Goal: Information Seeking & Learning: Check status

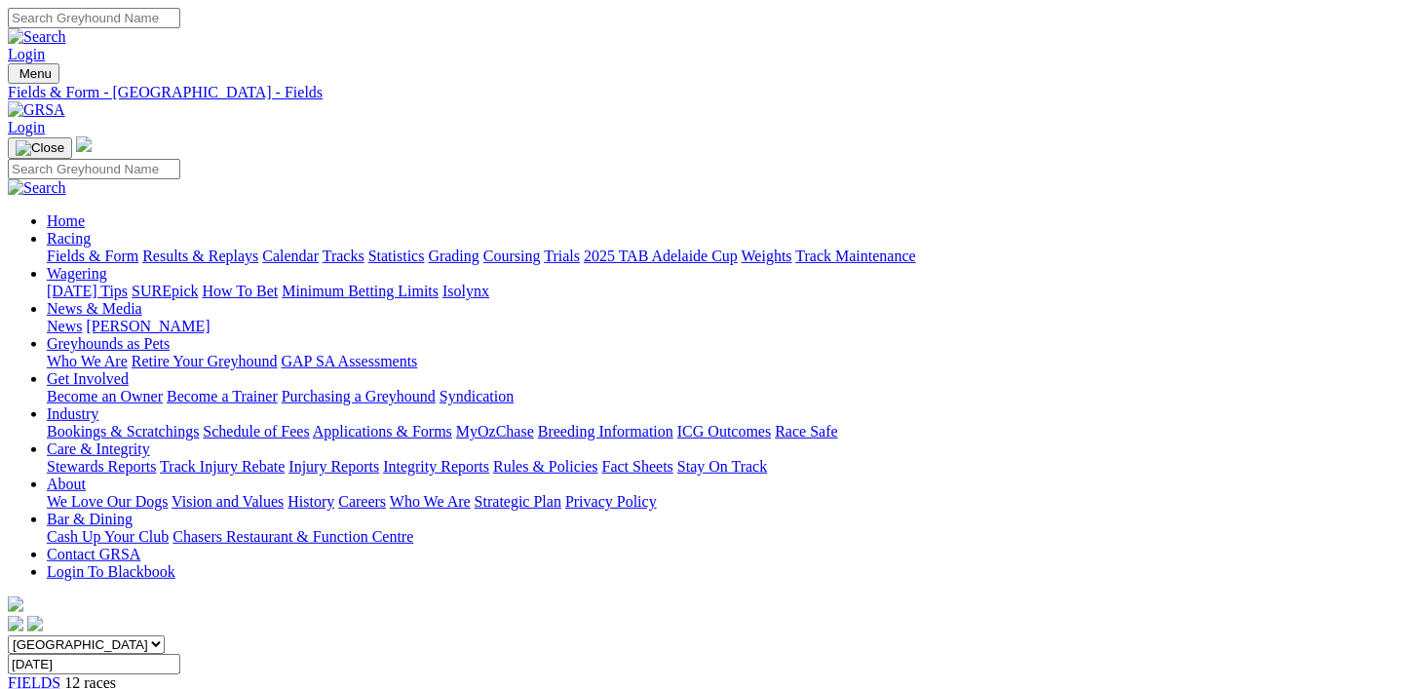
click at [91, 230] on link "Racing" at bounding box center [69, 238] width 44 height 17
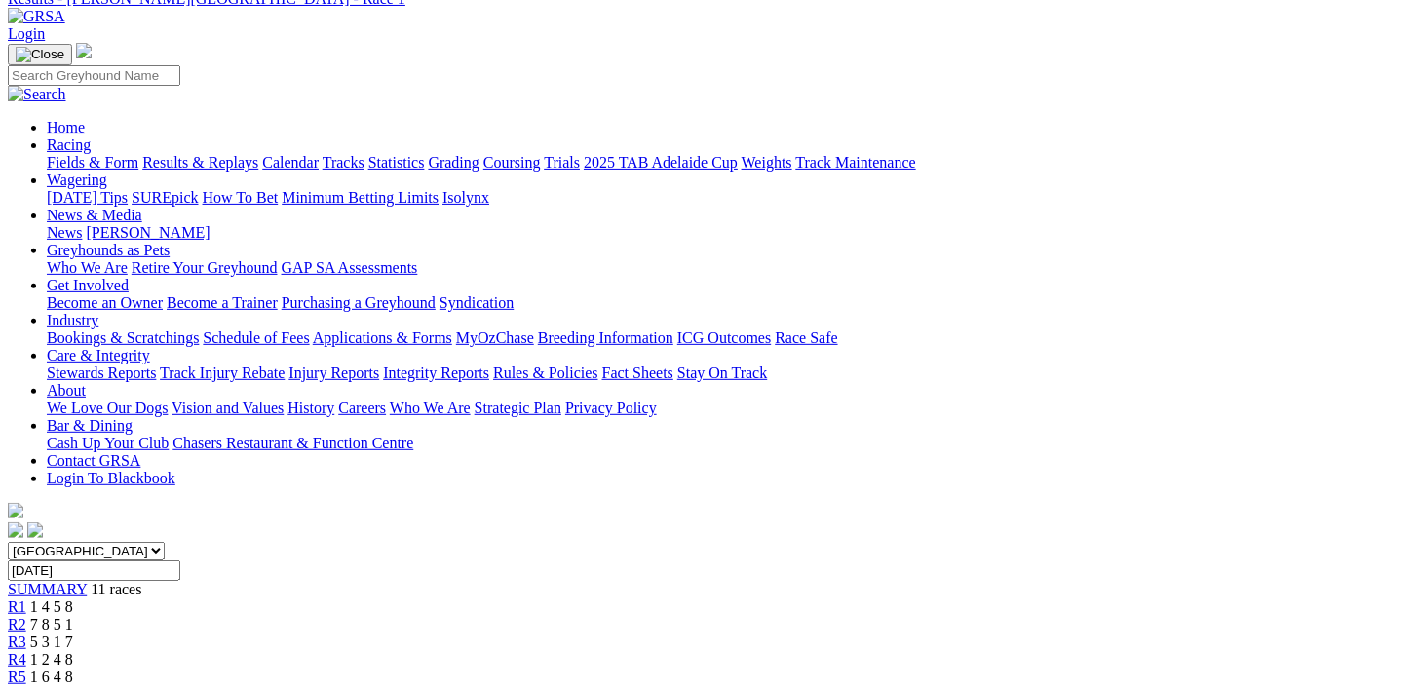
scroll to position [133, 0]
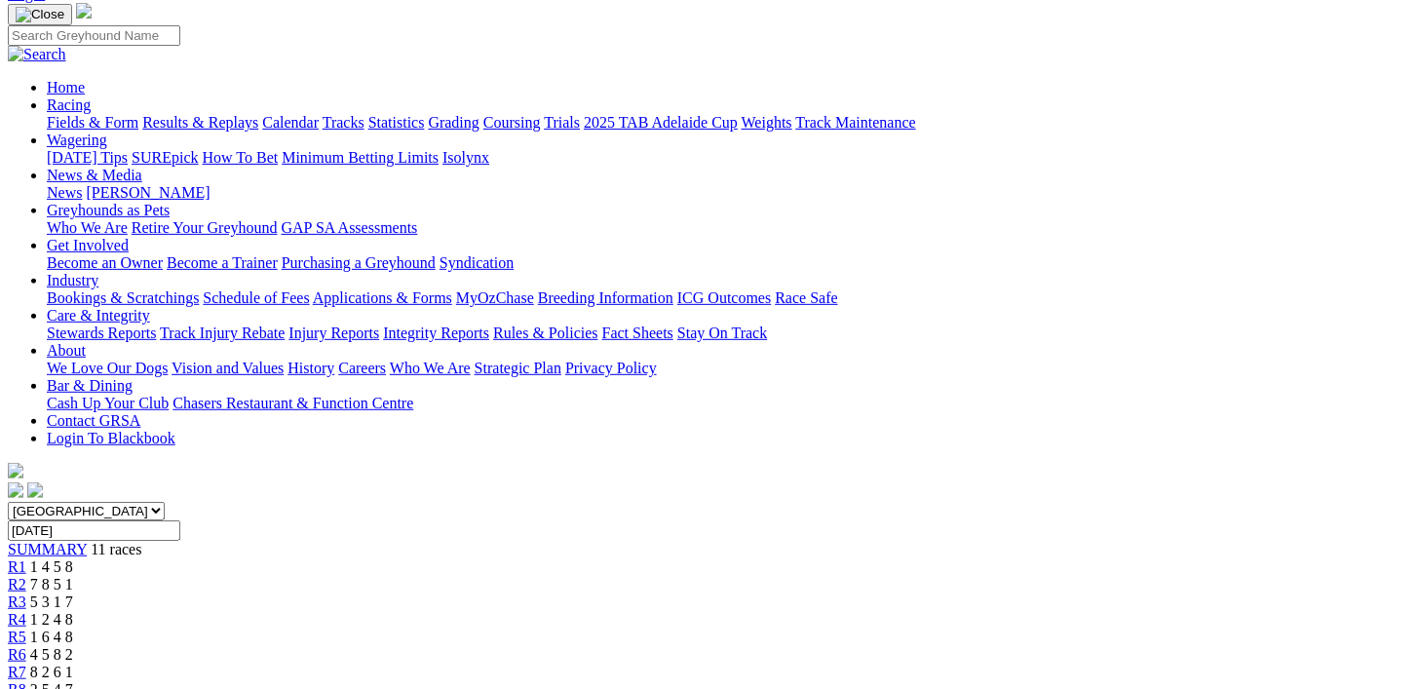
click at [73, 576] on span "7 8 5 1" at bounding box center [51, 584] width 43 height 17
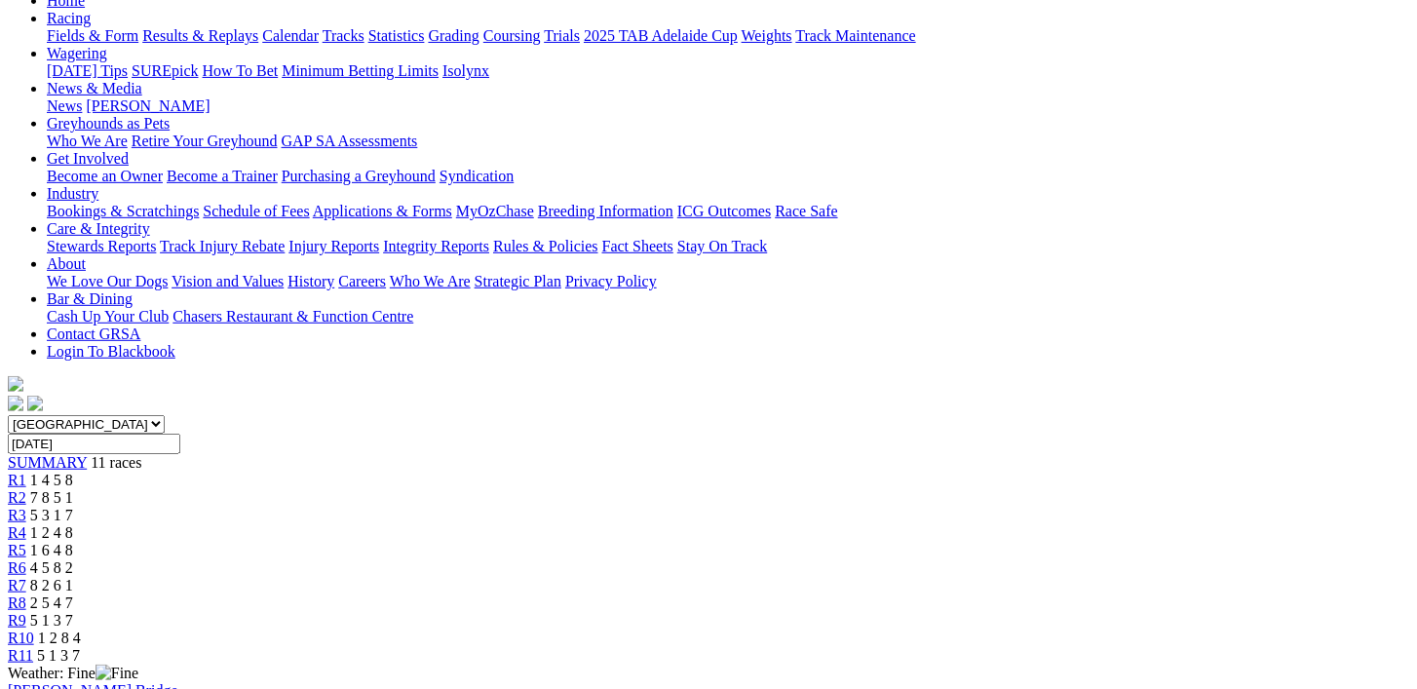
scroll to position [219, 0]
click at [73, 525] on span "1 2 4 8" at bounding box center [51, 533] width 43 height 17
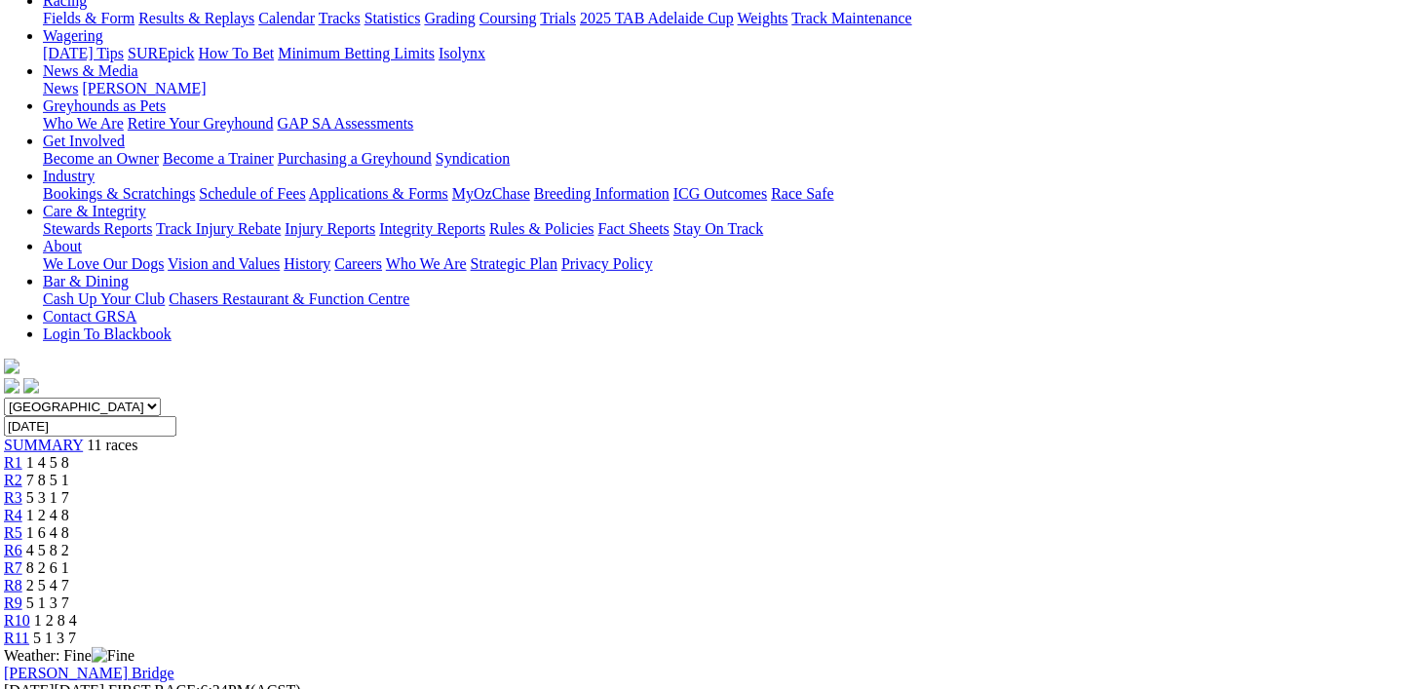
scroll to position [197, 4]
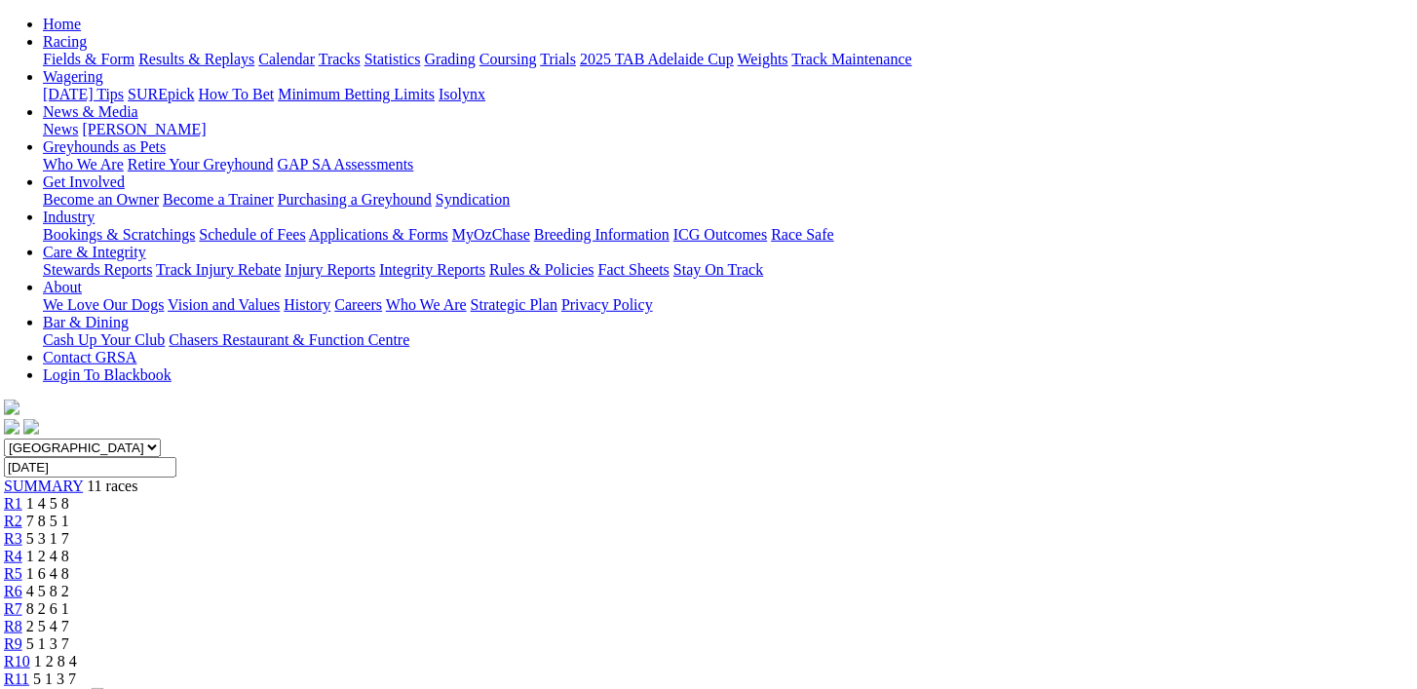
click at [69, 583] on span "4 5 8 2" at bounding box center [47, 591] width 43 height 17
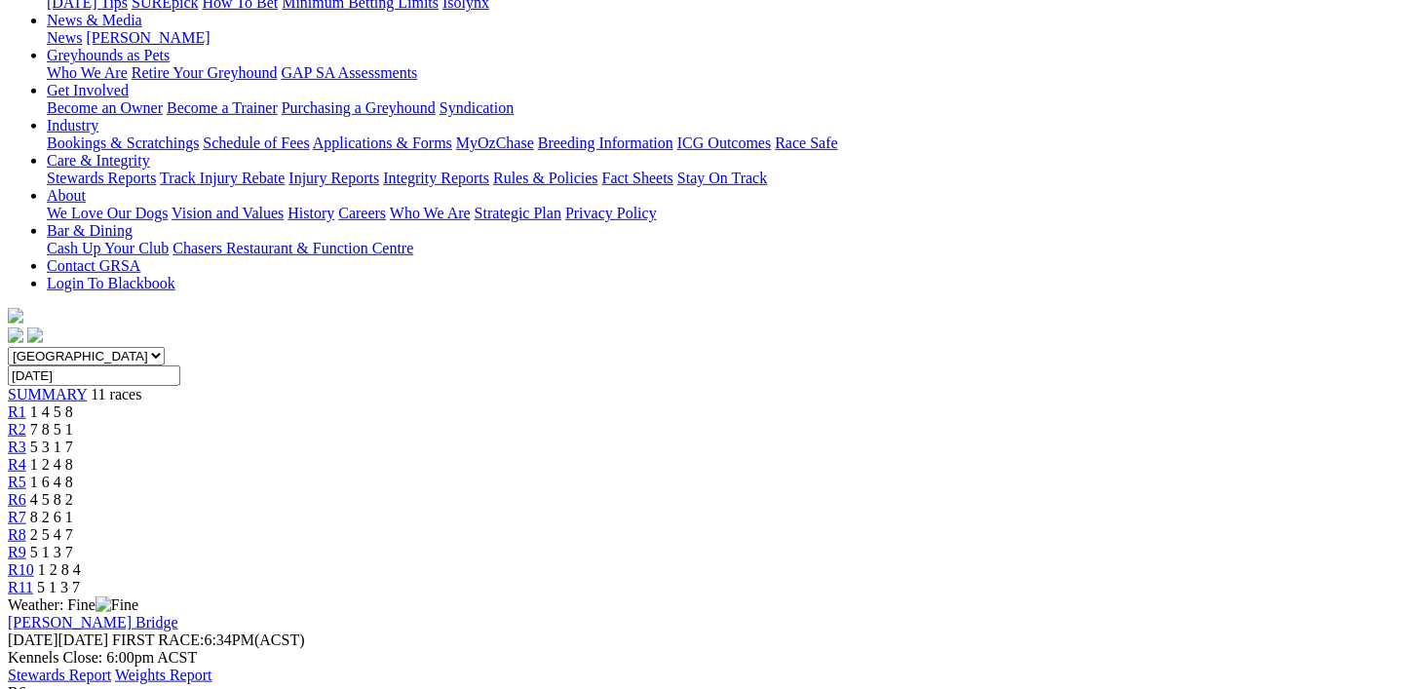
scroll to position [292, 0]
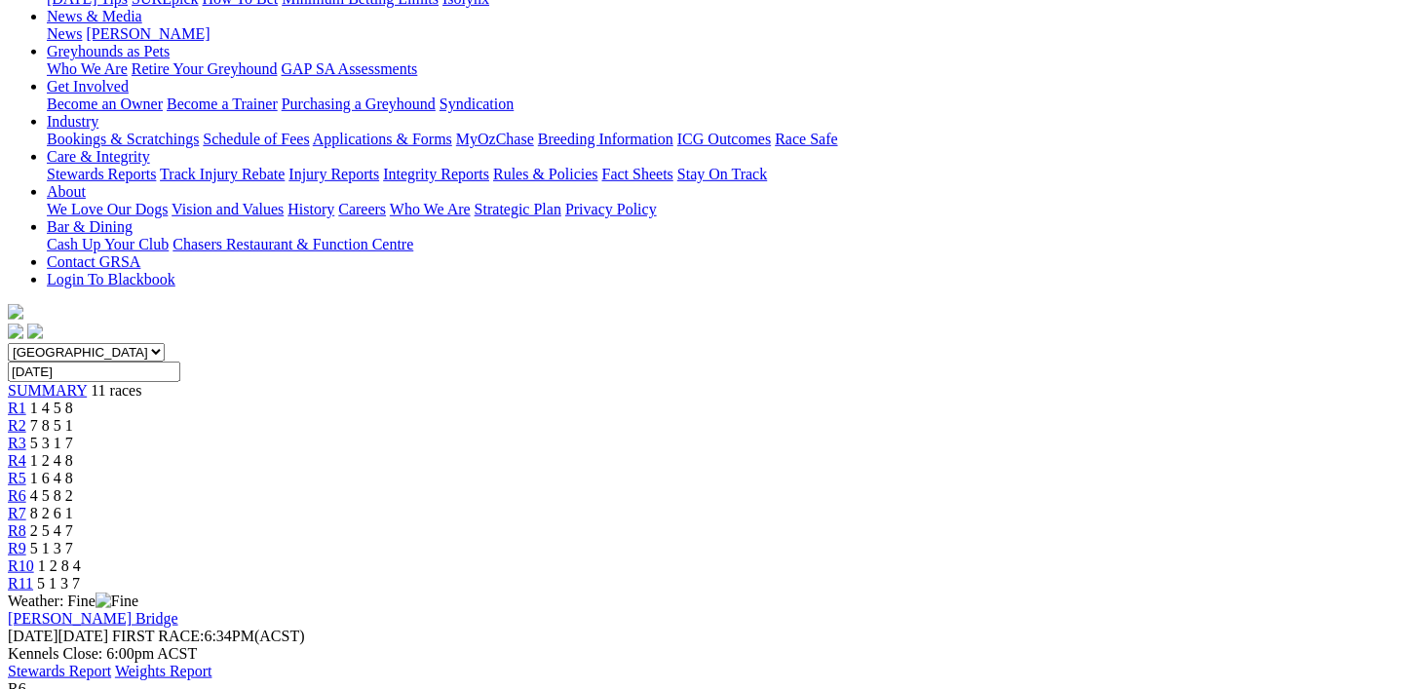
click at [73, 505] on span "8 2 6 1" at bounding box center [51, 513] width 43 height 17
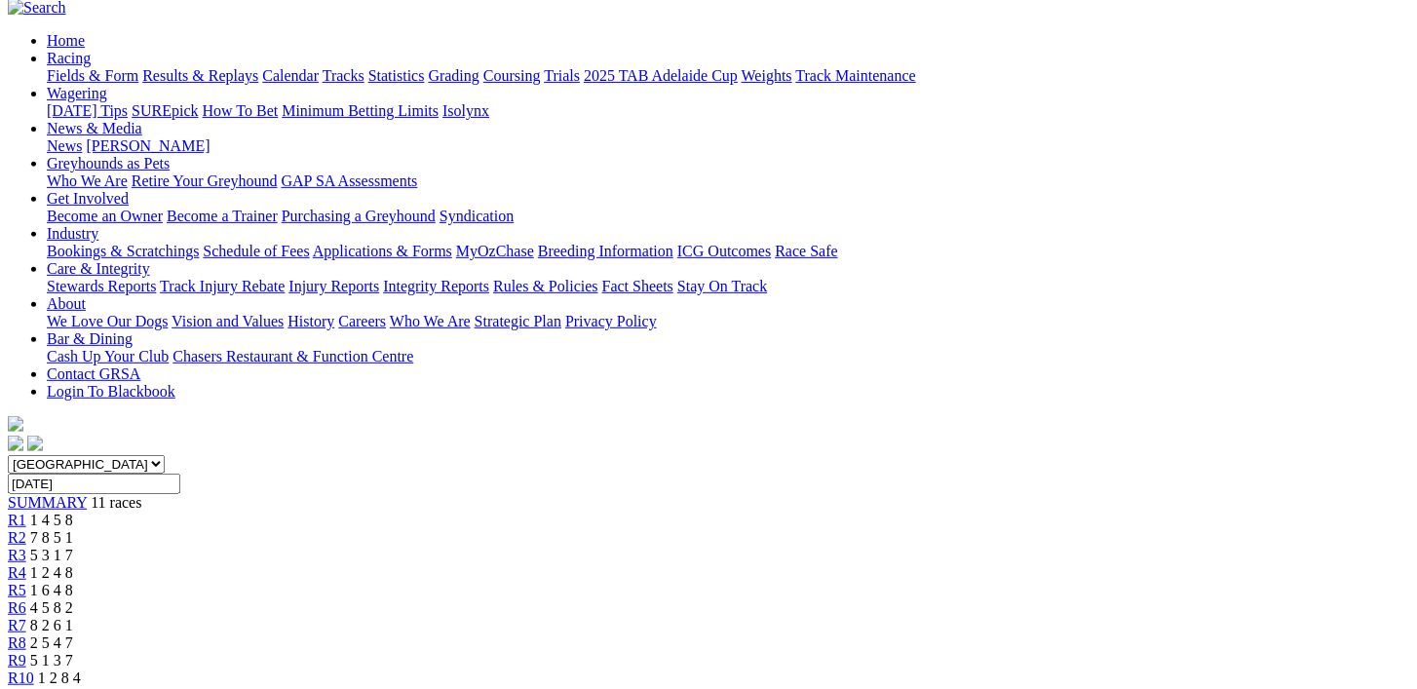
scroll to position [185, 0]
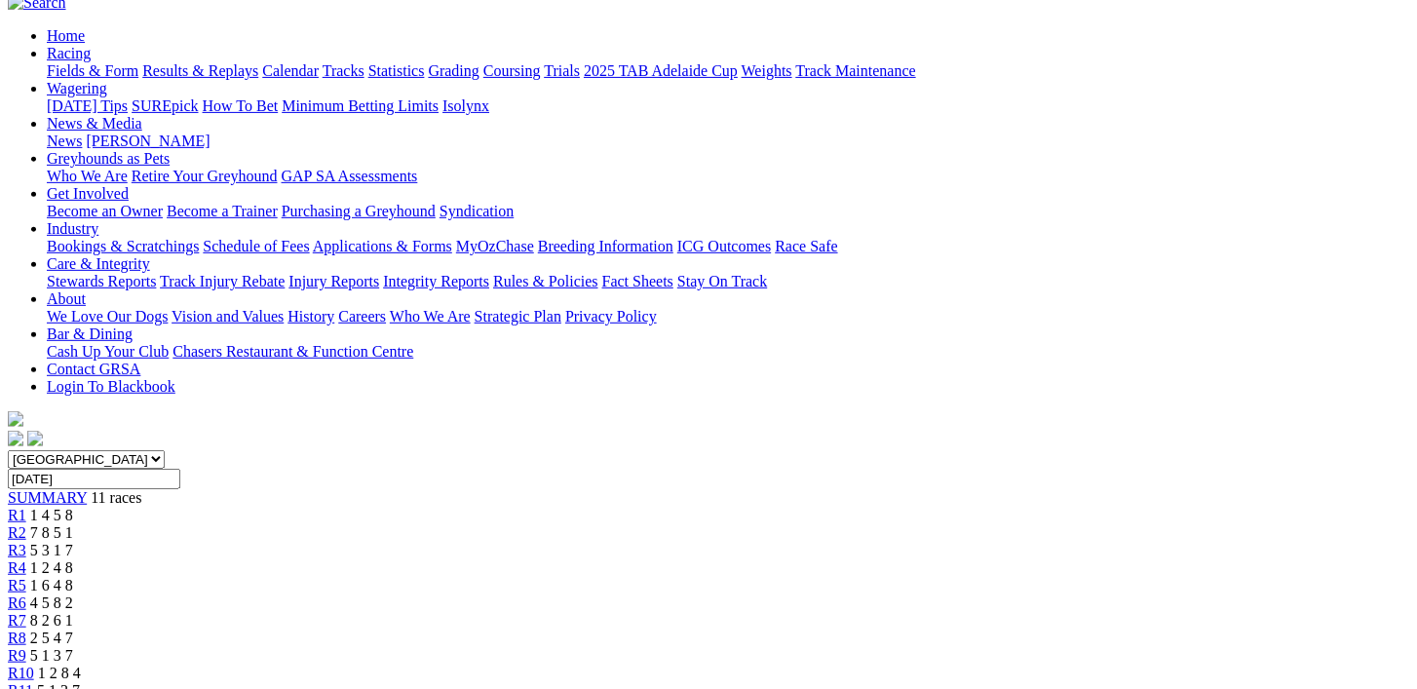
click at [26, 629] on link "R8" at bounding box center [17, 637] width 19 height 17
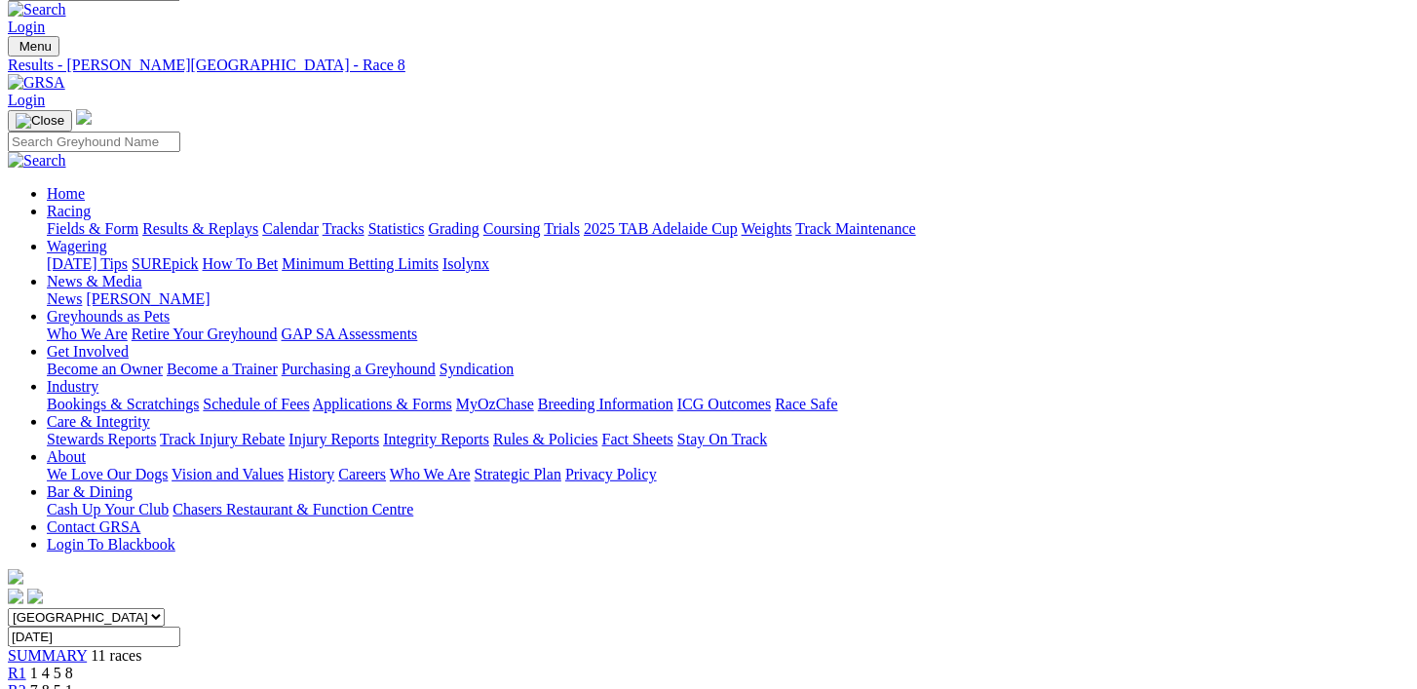
scroll to position [29, 0]
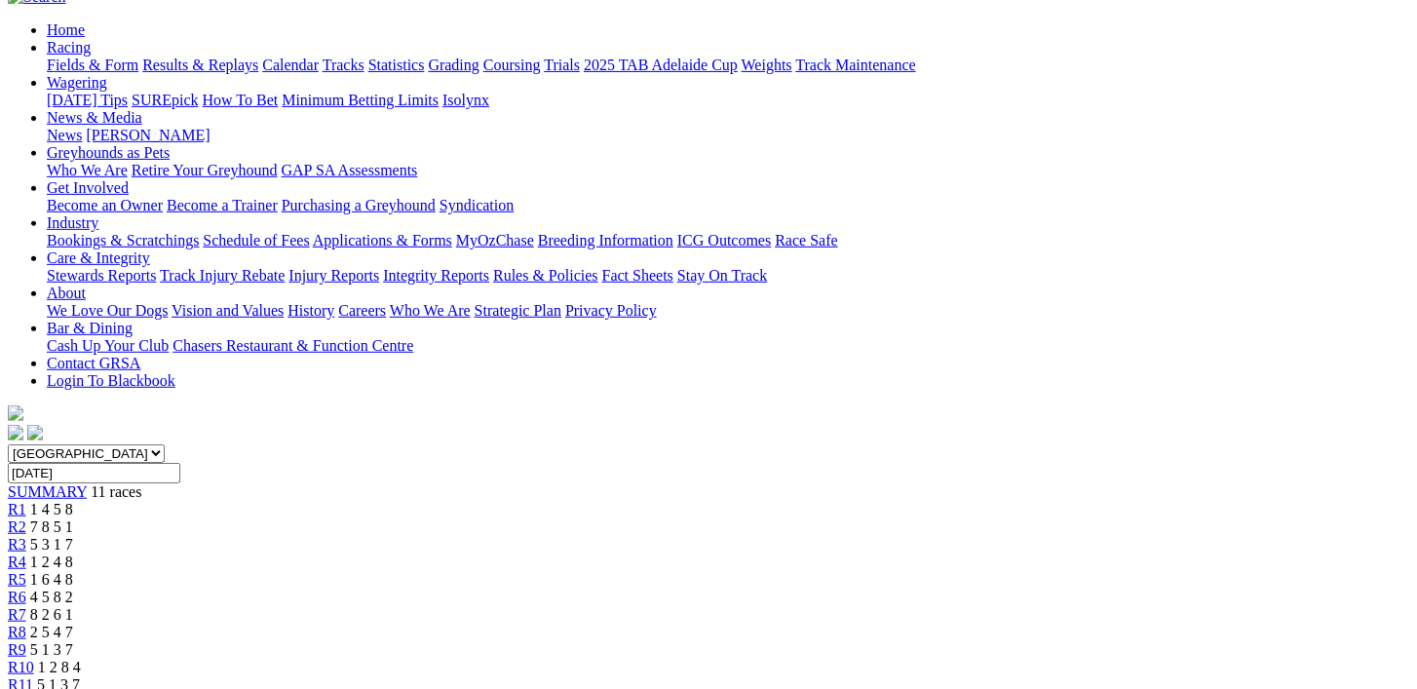
scroll to position [194, 0]
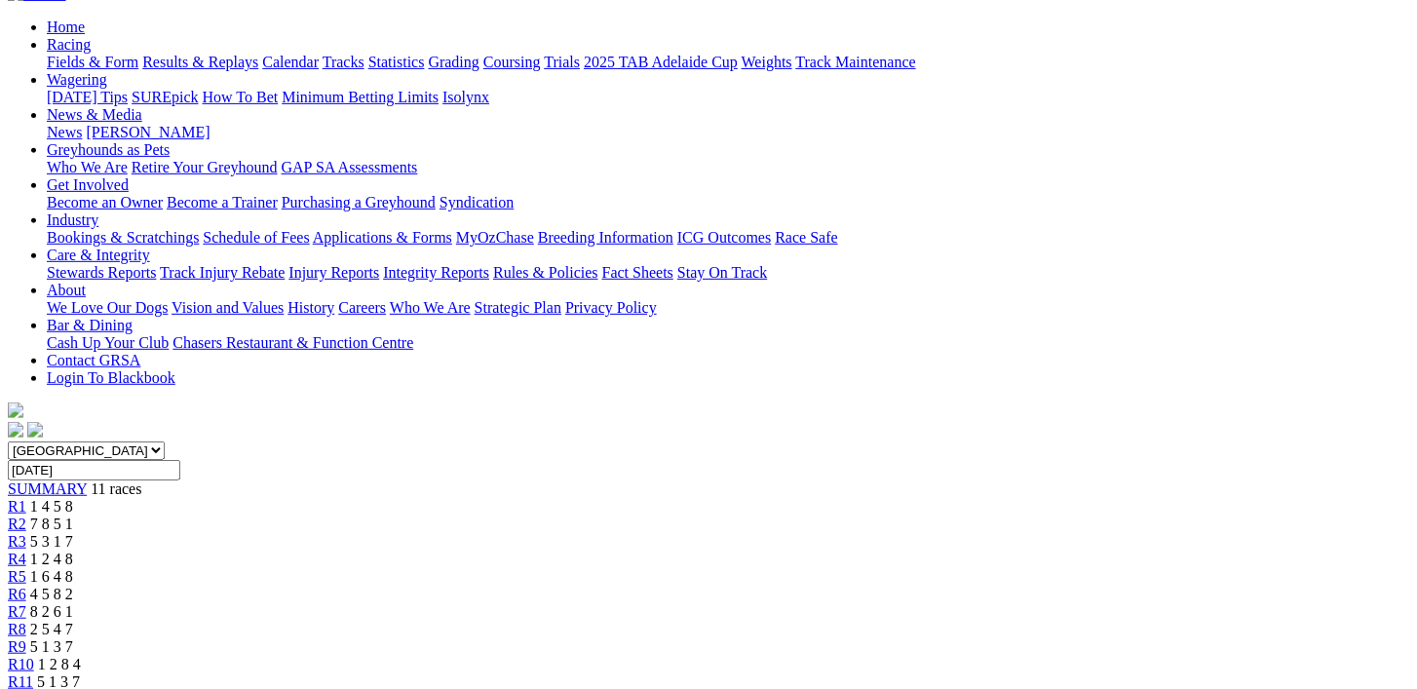
click at [1166, 656] on div "R10 1 2 8 4" at bounding box center [708, 665] width 1401 height 18
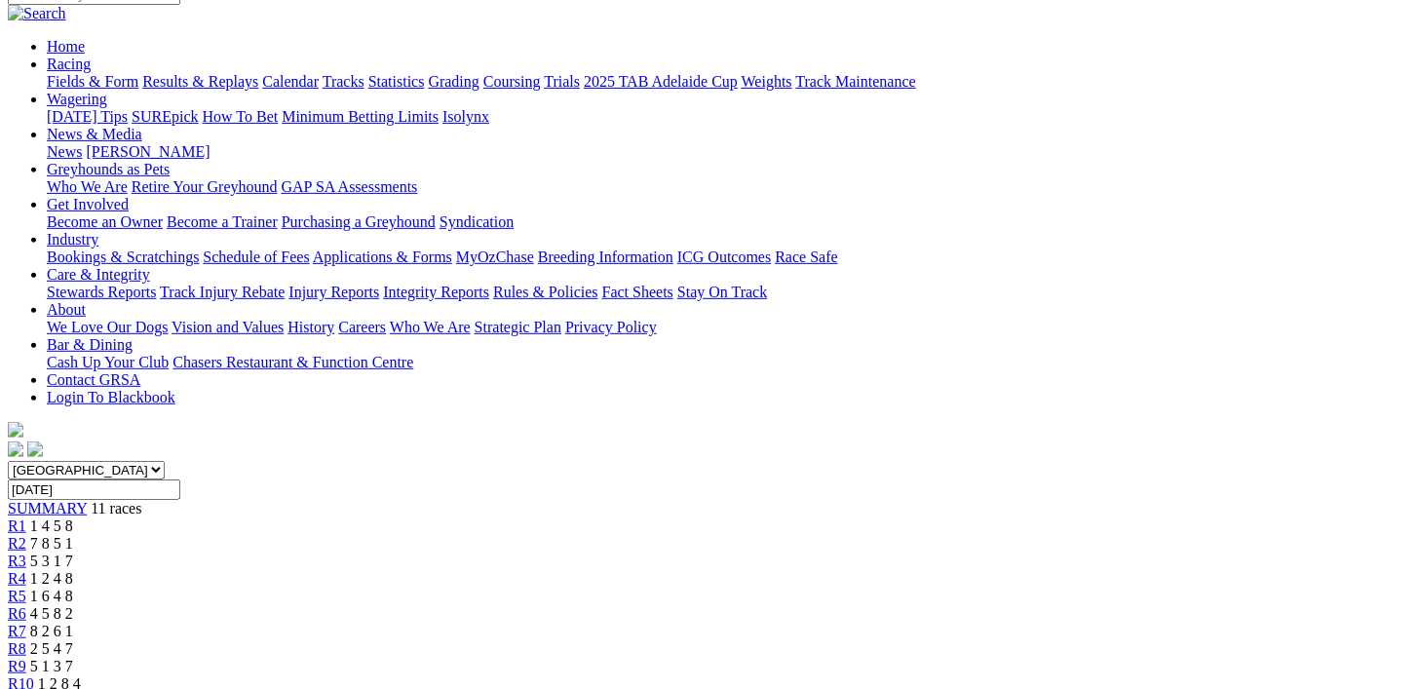
scroll to position [177, 0]
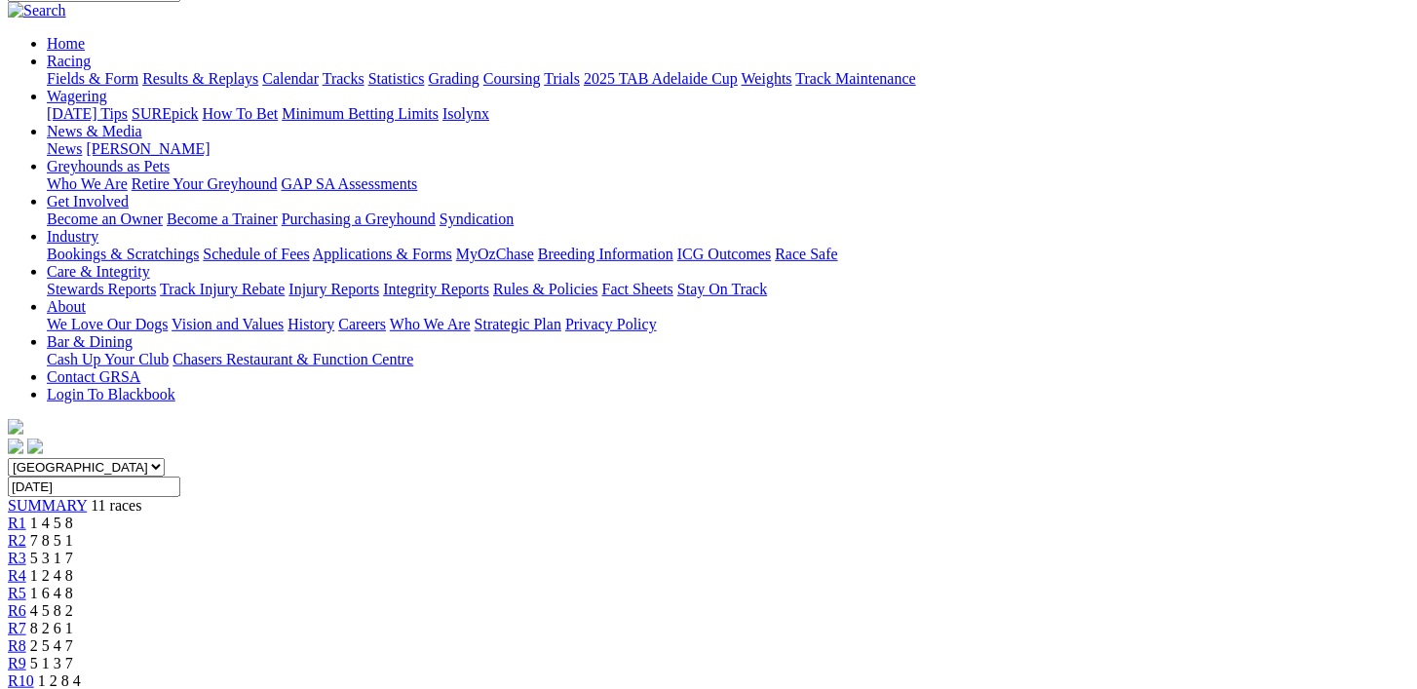
click at [80, 688] on span "5 1 3 7" at bounding box center [58, 698] width 43 height 17
